Goal: Transaction & Acquisition: Purchase product/service

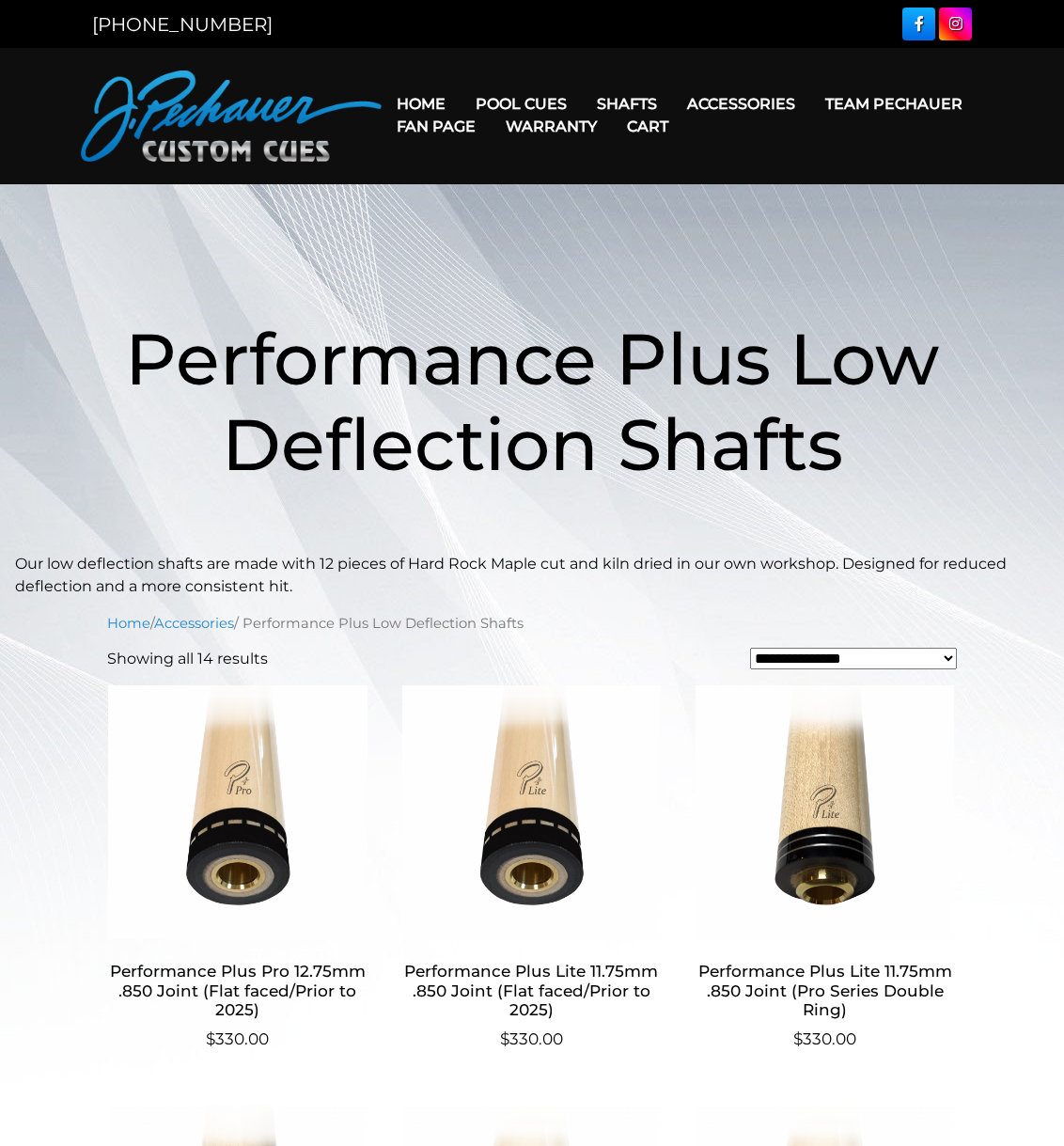
click at [475, 393] on span "Performance Plus Low Deflection Shafts" at bounding box center [532, 401] width 813 height 173
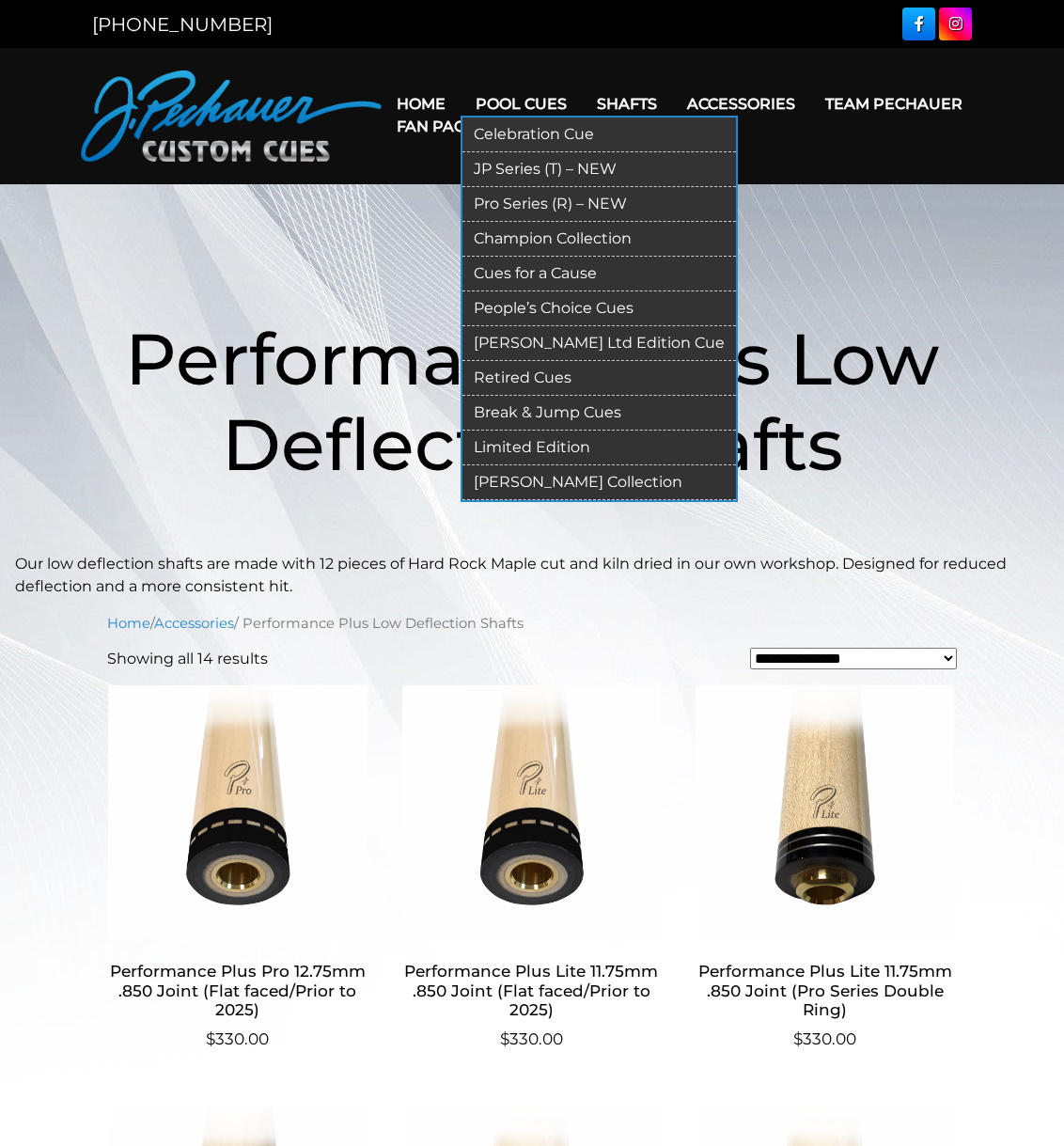
click at [508, 102] on link "Pool Cues" at bounding box center [520, 104] width 121 height 48
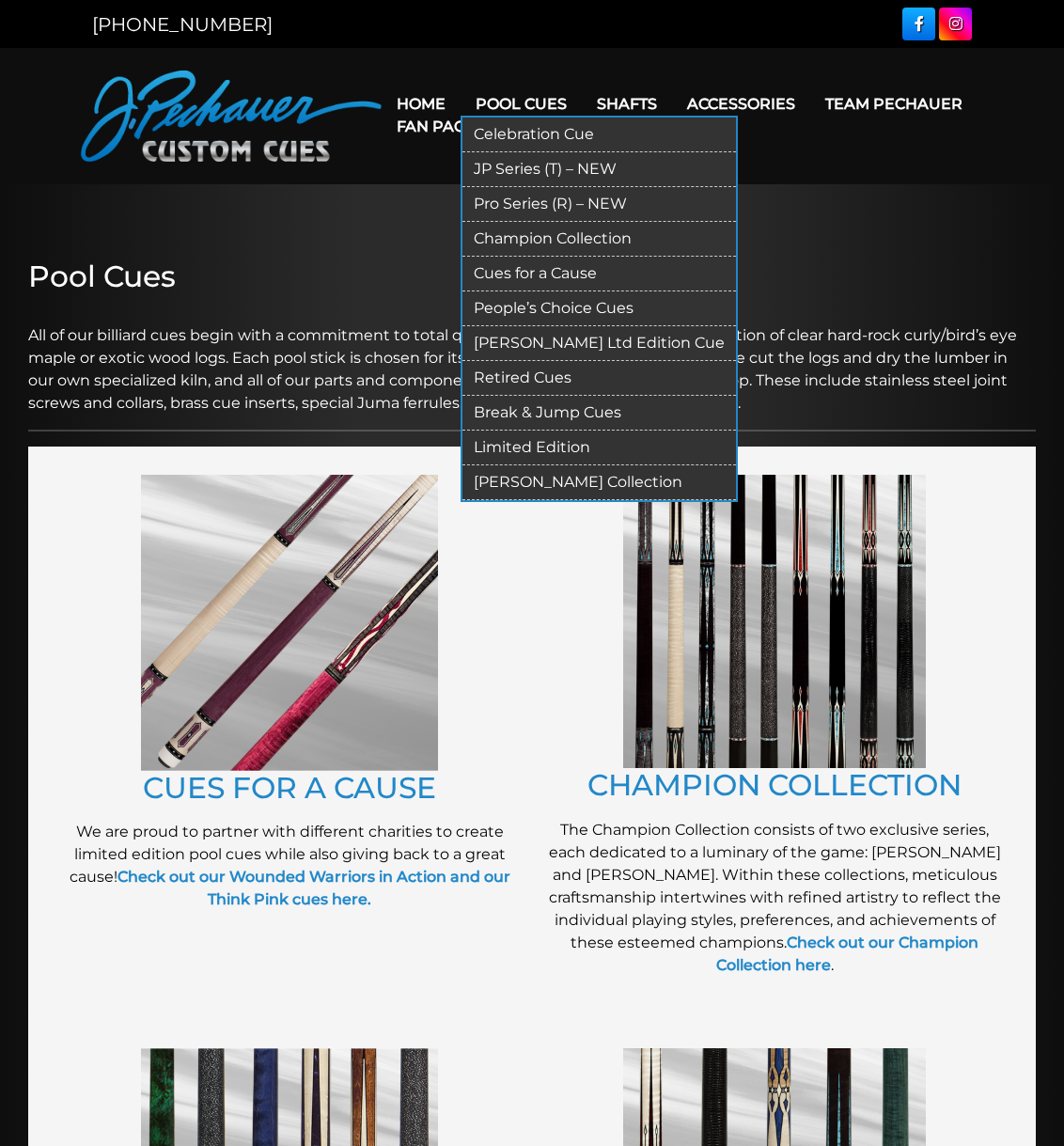
click at [524, 166] on link "JP Series (T) – NEW" at bounding box center [598, 170] width 273 height 35
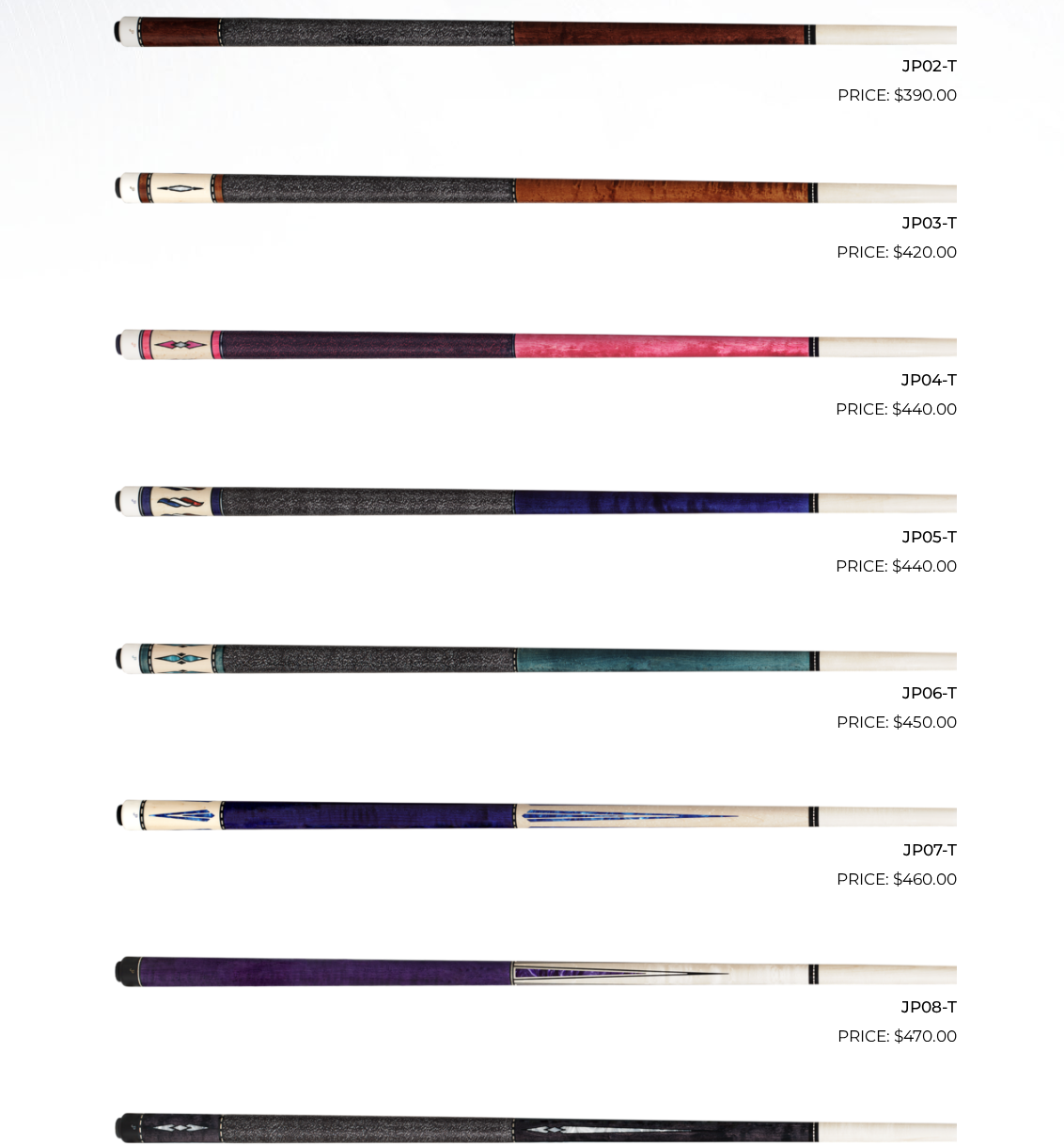
scroll to position [803, 0]
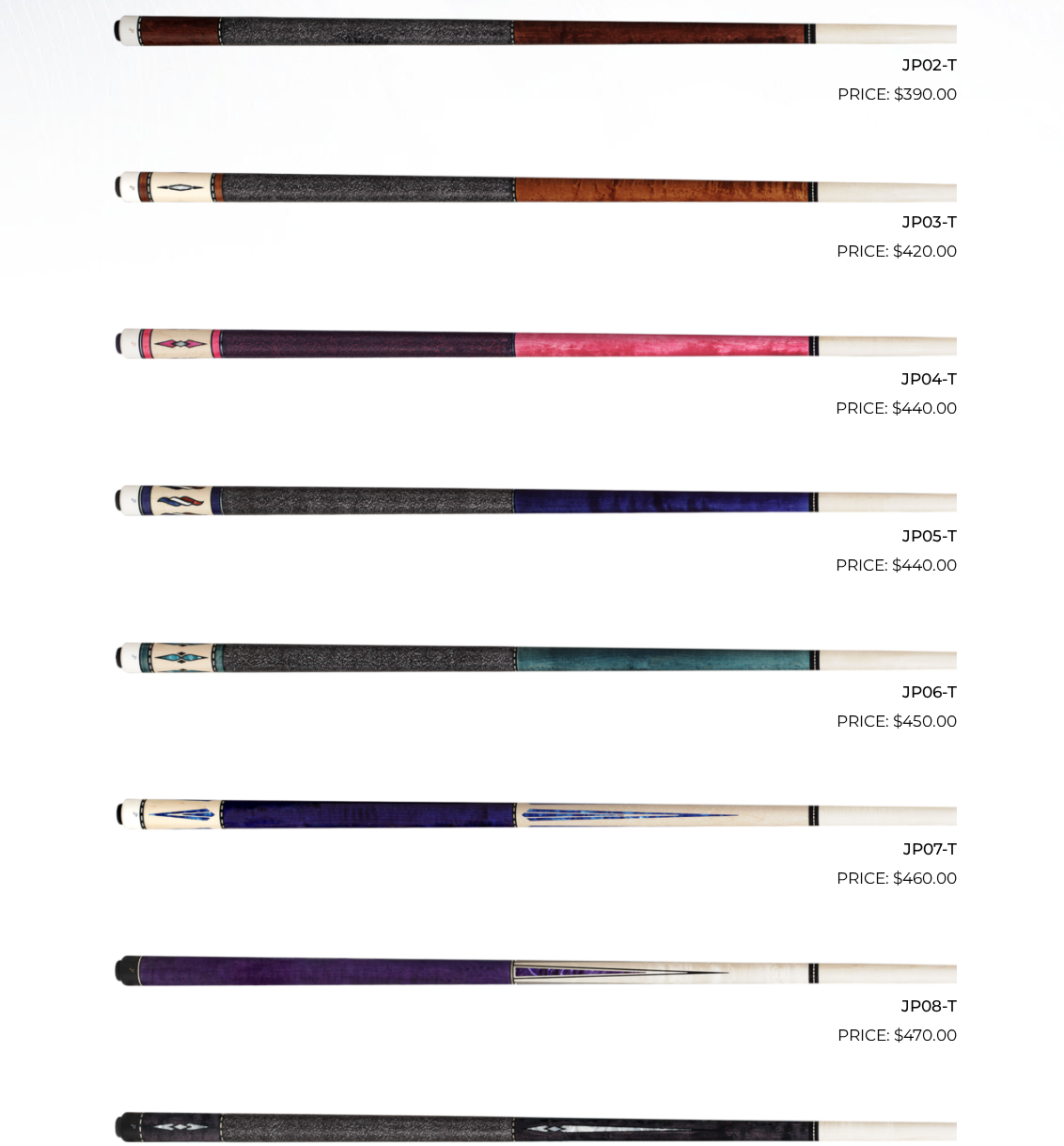
click at [590, 806] on img at bounding box center [532, 812] width 850 height 141
click at [733, 806] on img at bounding box center [532, 812] width 850 height 141
click at [206, 814] on img at bounding box center [532, 812] width 850 height 141
click at [358, 814] on img at bounding box center [532, 812] width 850 height 141
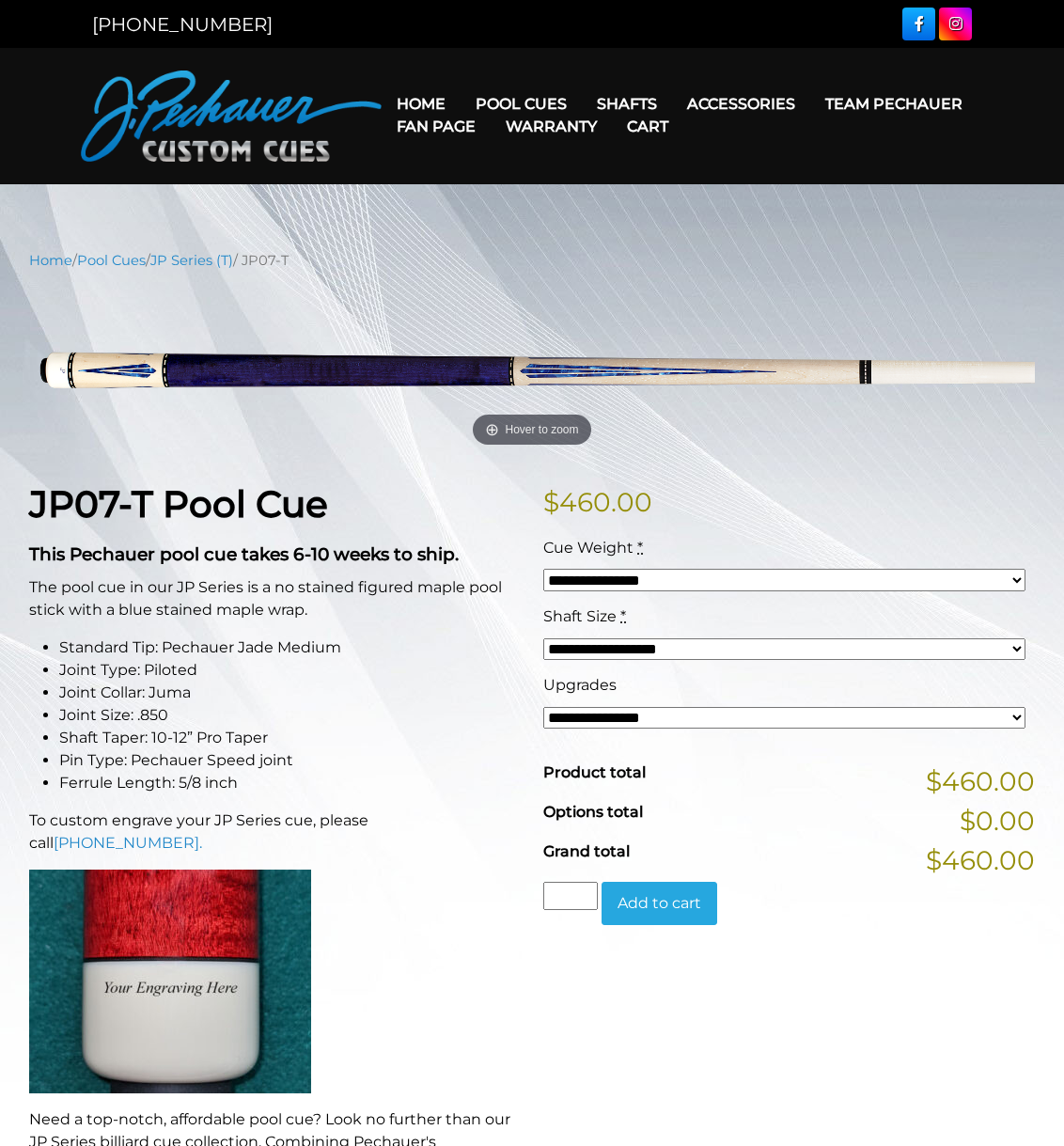
click at [657, 722] on select "**********" at bounding box center [784, 718] width 482 height 23
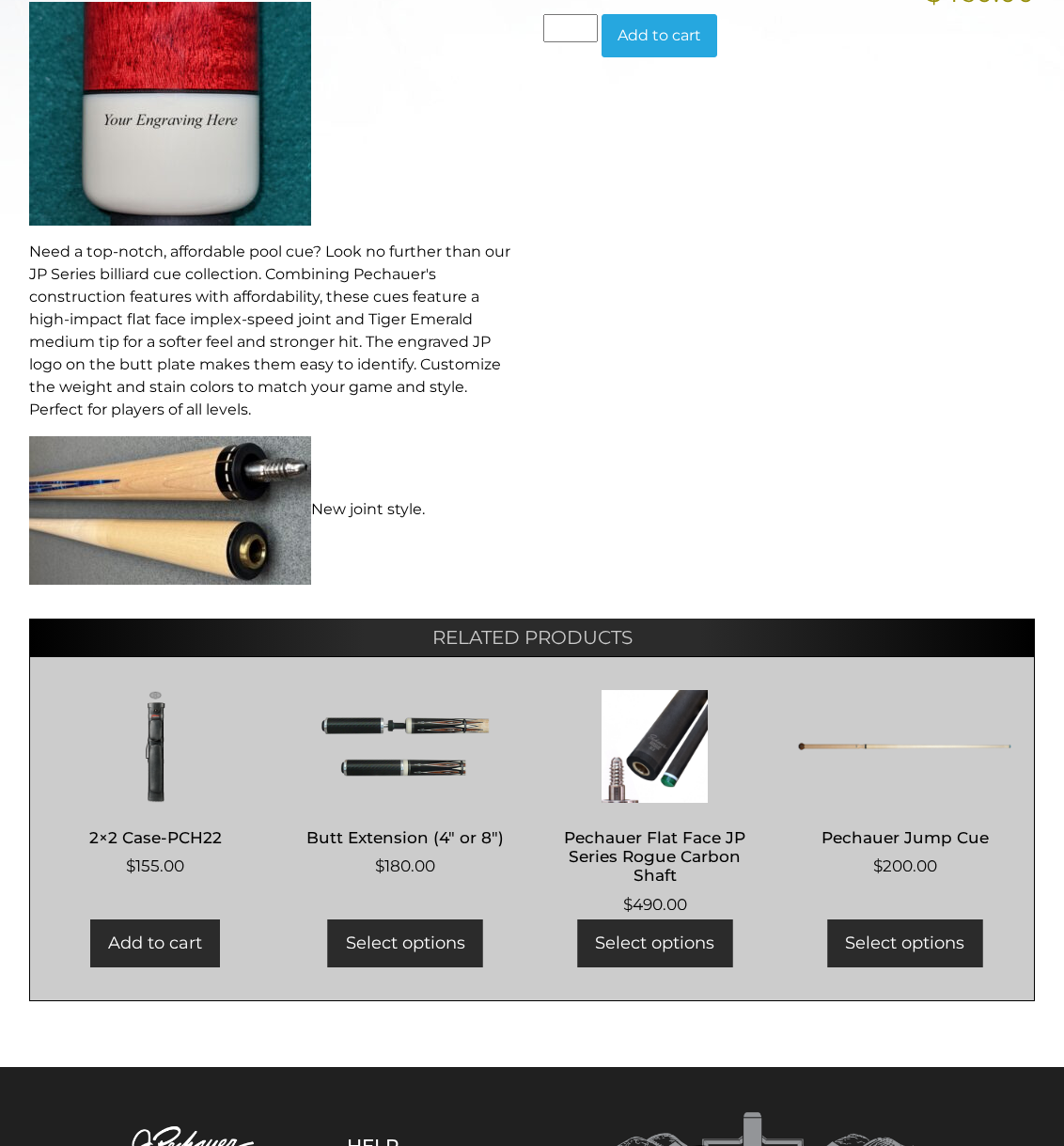
scroll to position [873, 0]
